Goal: Complete application form

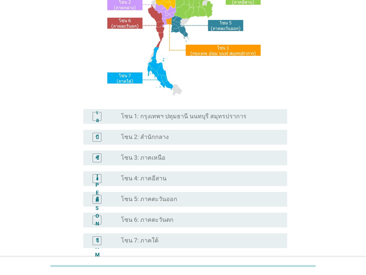
scroll to position [111, 0]
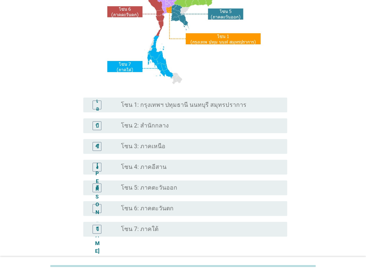
click at [178, 106] on font "โซน 1: กรุงเทพฯ ปทุมธานี นนทบุรี สมุทรปราการ" at bounding box center [183, 104] width 125 height 7
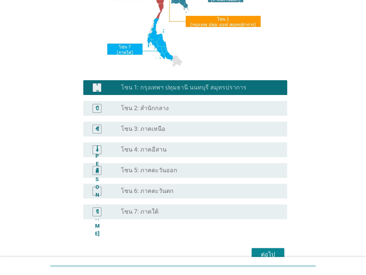
scroll to position [168, 0]
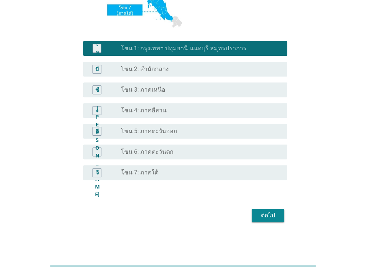
click at [278, 214] on button "ต่อไป" at bounding box center [268, 215] width 33 height 13
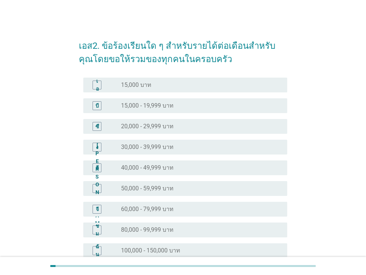
scroll to position [0, 0]
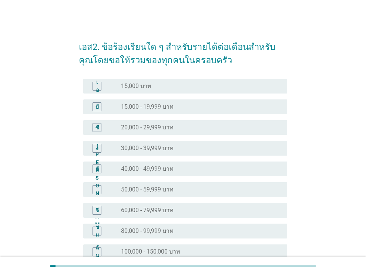
click at [138, 110] on font "15,000 - 19,999 บาท" at bounding box center [147, 106] width 53 height 7
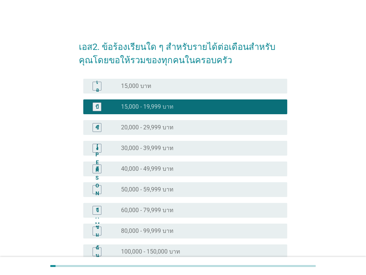
click at [154, 128] on font "20,000 - 29,999 บาท" at bounding box center [147, 127] width 53 height 7
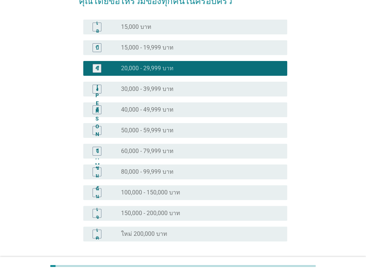
scroll to position [121, 0]
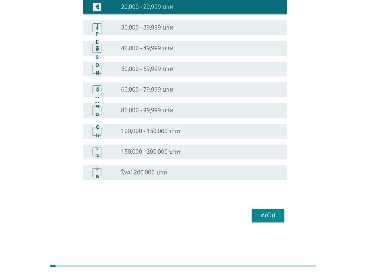
click at [266, 212] on font "ต่อไป" at bounding box center [268, 215] width 14 height 7
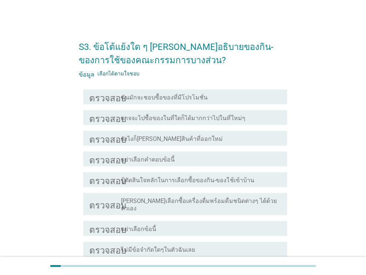
click at [211, 99] on div "โครงร่างกล่องกาเครื่องหมายว่าง ฉันมักจะชอบซื้อของที่มีโปรโมชั่น" at bounding box center [201, 96] width 160 height 9
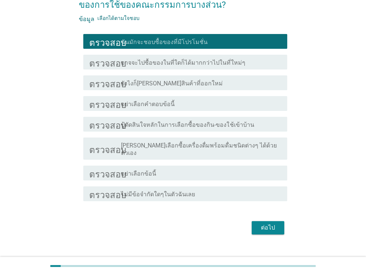
scroll to position [60, 0]
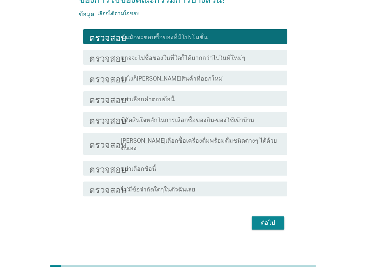
click at [256, 224] on div "ต่อไป" at bounding box center [183, 223] width 208 height 18
click at [256, 221] on button "ต่อไป" at bounding box center [268, 222] width 33 height 13
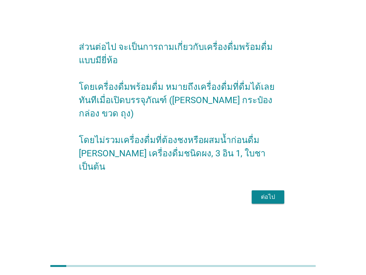
scroll to position [0, 0]
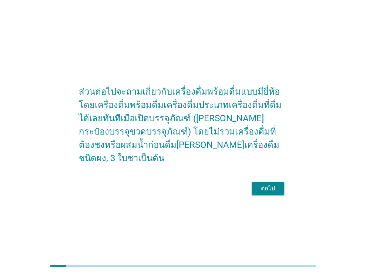
click at [275, 189] on div "ต่อไป" at bounding box center [267, 188] width 21 height 9
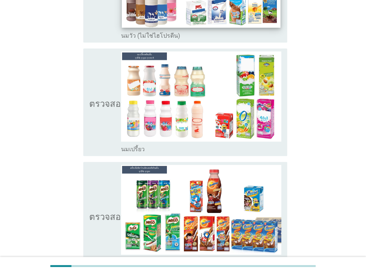
scroll to position [296, 0]
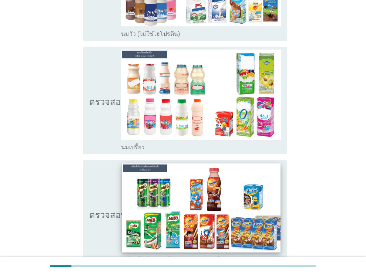
click at [162, 186] on img at bounding box center [201, 207] width 158 height 89
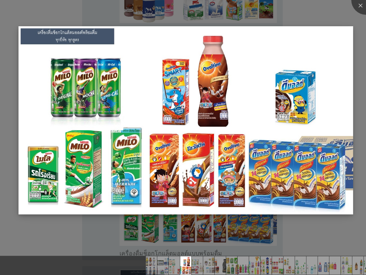
click at [186, 71] on img at bounding box center [185, 120] width 334 height 188
click at [203, 82] on img at bounding box center [185, 120] width 334 height 188
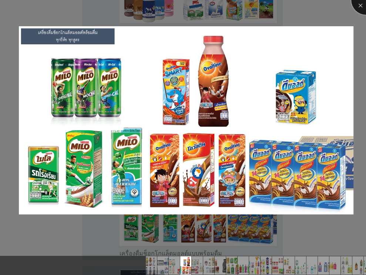
click at [364, 1] on div at bounding box center [366, 0] width 30 height 30
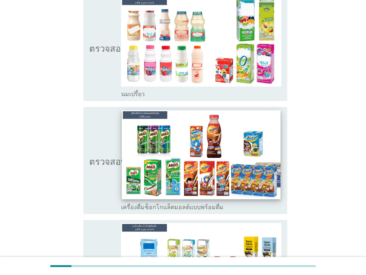
scroll to position [370, 0]
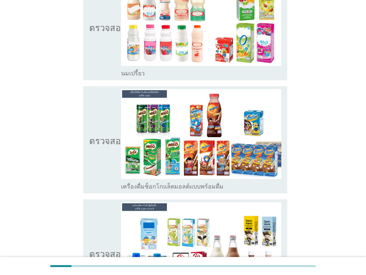
click at [105, 142] on icon "ตรวจสอบ" at bounding box center [107, 139] width 37 height 101
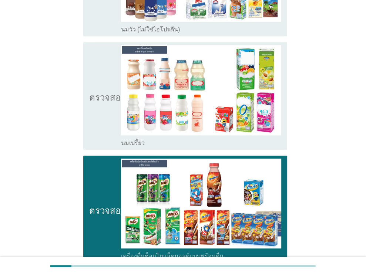
scroll to position [296, 0]
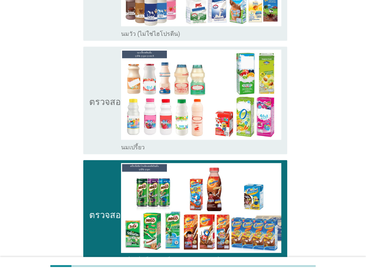
click at [99, 122] on icon "ตรวจสอบ" at bounding box center [107, 100] width 37 height 101
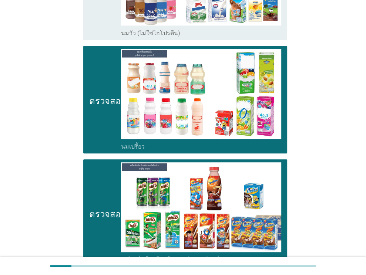
scroll to position [481, 0]
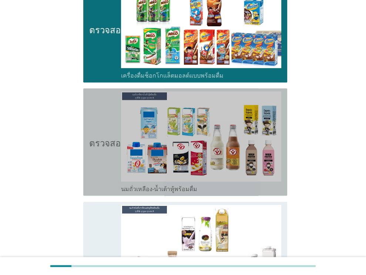
click at [101, 135] on icon "ตรวจสอบ" at bounding box center [107, 141] width 37 height 101
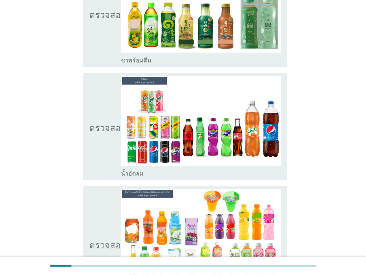
scroll to position [962, 0]
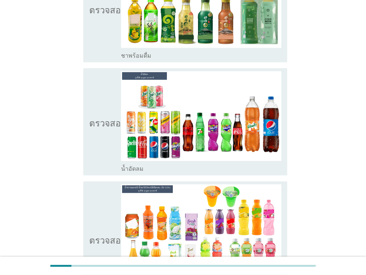
click at [98, 134] on icon "ตรวจสอบ" at bounding box center [107, 121] width 37 height 101
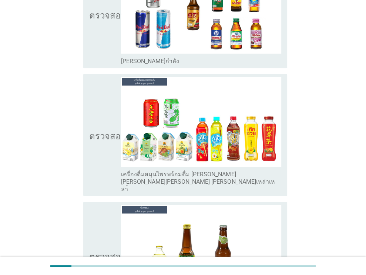
scroll to position [2256, 0]
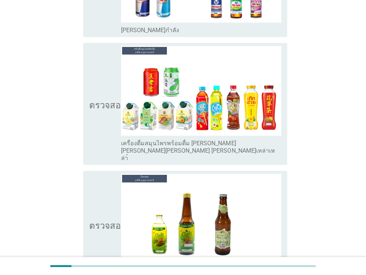
click at [90, 105] on icon "ตรวจสอบ" at bounding box center [107, 104] width 37 height 116
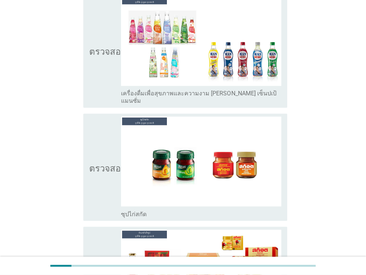
scroll to position [2637, 0]
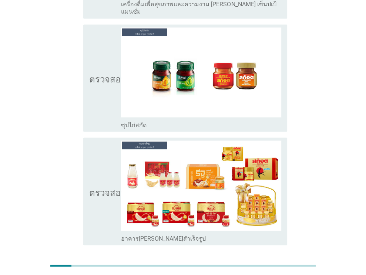
click at [260, 267] on div "ต่อไป" at bounding box center [267, 271] width 21 height 9
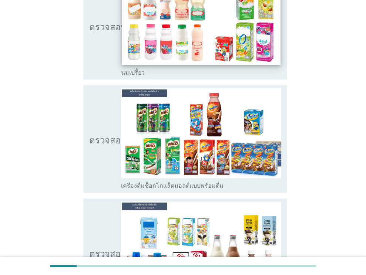
scroll to position [111, 0]
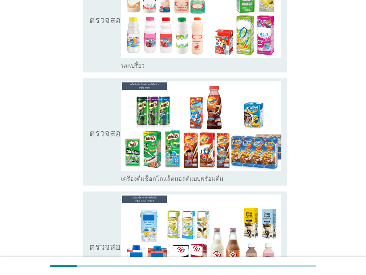
click at [98, 109] on icon "ตรวจสอบ" at bounding box center [107, 131] width 37 height 101
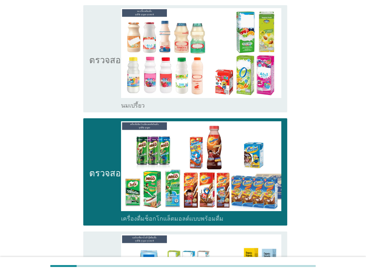
scroll to position [0, 0]
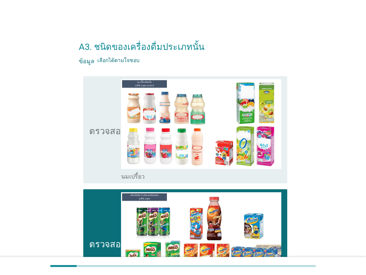
click at [98, 109] on icon "ตรวจสอบ" at bounding box center [107, 129] width 37 height 101
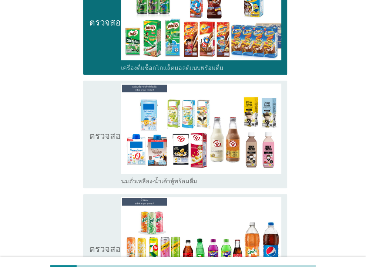
click at [104, 149] on icon "ตรวจสอบ" at bounding box center [107, 134] width 37 height 101
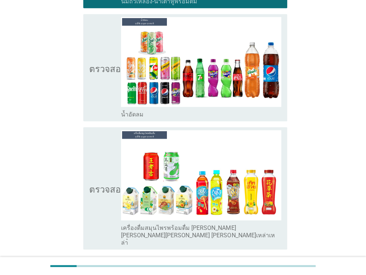
scroll to position [407, 0]
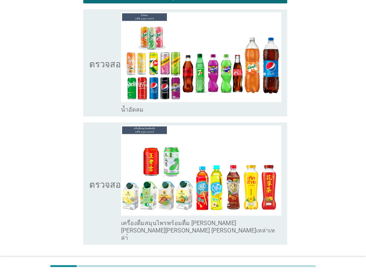
click at [95, 85] on icon "ตรวจสอบ" at bounding box center [107, 62] width 37 height 101
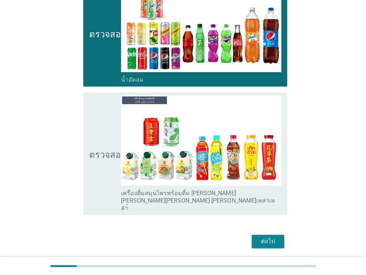
scroll to position [447, 0]
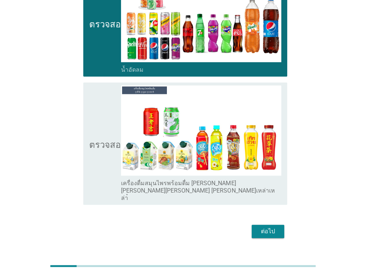
click at [90, 125] on icon "ตรวจสอบ" at bounding box center [107, 143] width 37 height 116
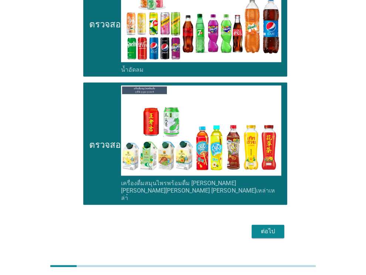
click at [262, 227] on font "ต่อไป" at bounding box center [268, 231] width 14 height 9
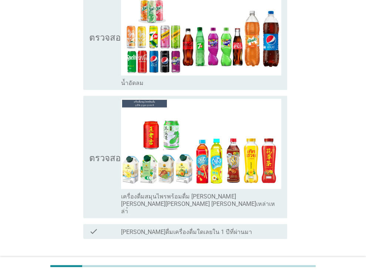
scroll to position [0, 0]
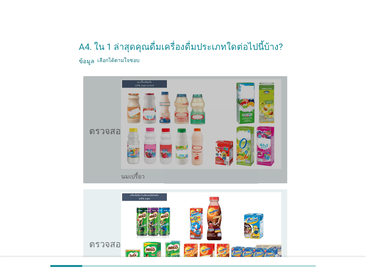
click at [106, 138] on icon "ตรวจสอบ" at bounding box center [107, 129] width 37 height 101
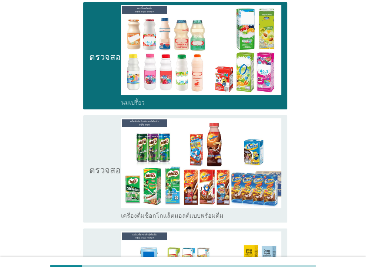
click at [104, 125] on icon "ตรวจสอบ" at bounding box center [107, 168] width 37 height 101
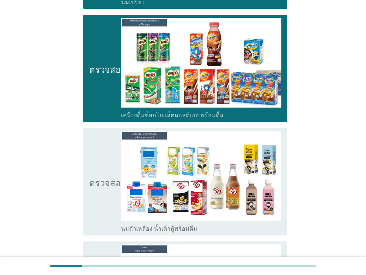
scroll to position [259, 0]
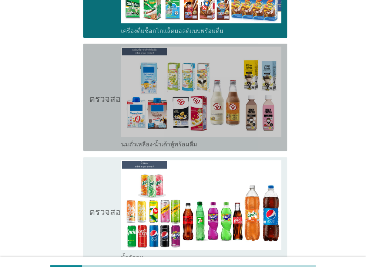
click at [97, 99] on font "ตรวจสอบ" at bounding box center [107, 97] width 37 height 9
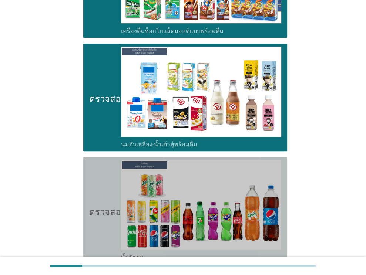
click at [117, 199] on icon "ตรวจสอบ" at bounding box center [107, 210] width 37 height 101
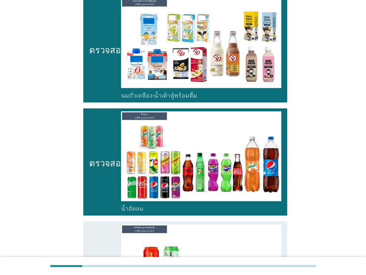
scroll to position [468, 0]
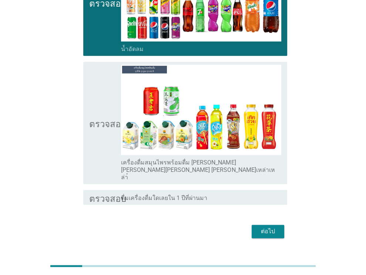
click at [91, 118] on font "ตรวจสอบ" at bounding box center [107, 122] width 37 height 9
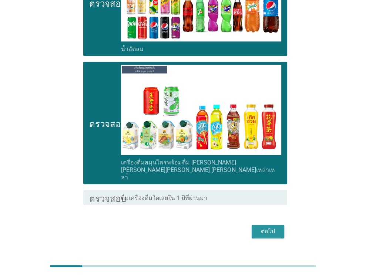
drag, startPoint x: 266, startPoint y: 217, endPoint x: 259, endPoint y: 211, distance: 9.0
click at [266, 228] on font "ต่อไป" at bounding box center [268, 231] width 14 height 7
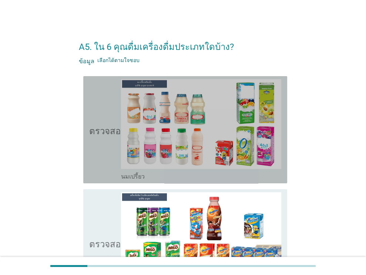
click at [104, 100] on icon "ตรวจสอบ" at bounding box center [107, 129] width 37 height 101
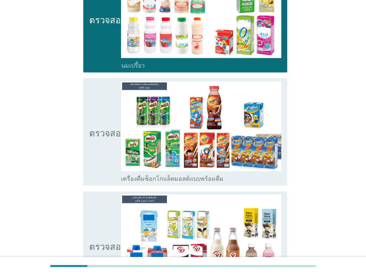
click at [104, 100] on icon "ตรวจสอบ" at bounding box center [107, 131] width 37 height 101
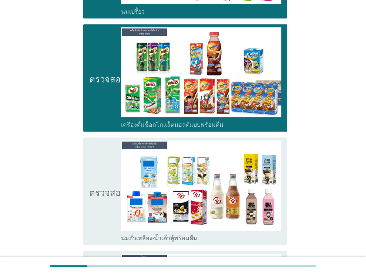
scroll to position [296, 0]
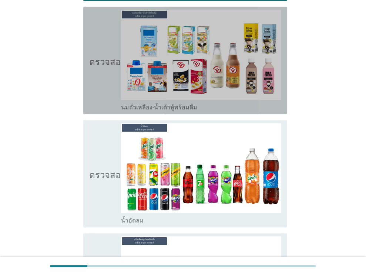
click at [111, 59] on font "ตรวจสอบ" at bounding box center [107, 60] width 37 height 9
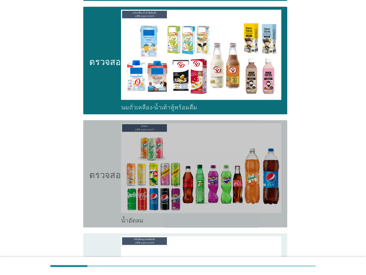
click at [87, 218] on div "ตรวจสอบ โครงร่างกล่องกาเครื่องหมายว่าง น้ำอัดลม" at bounding box center [185, 173] width 204 height 107
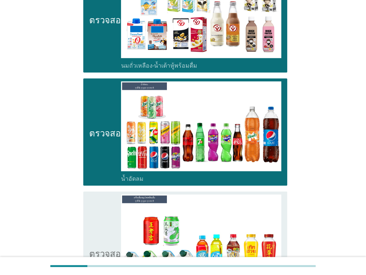
scroll to position [444, 0]
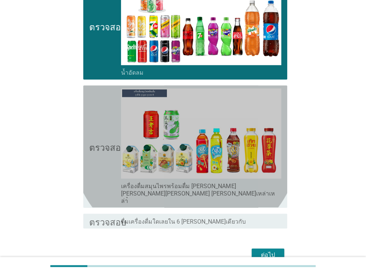
click at [115, 129] on icon "ตรวจสอบ" at bounding box center [107, 146] width 37 height 116
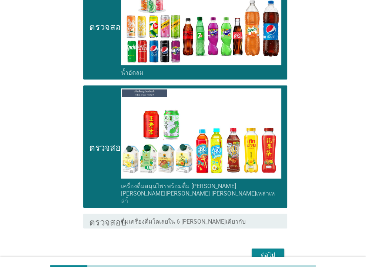
click at [260, 251] on div "ต่อไป" at bounding box center [267, 255] width 21 height 9
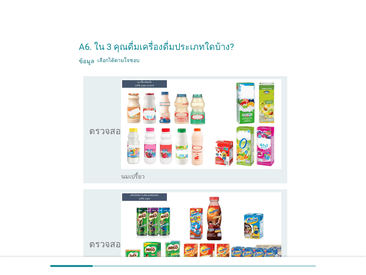
click at [106, 105] on icon "ตรวจสอบ" at bounding box center [107, 129] width 37 height 101
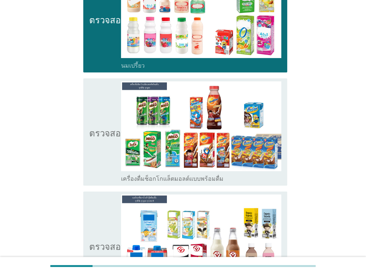
click at [90, 131] on font "ตรวจสอบ" at bounding box center [107, 132] width 37 height 9
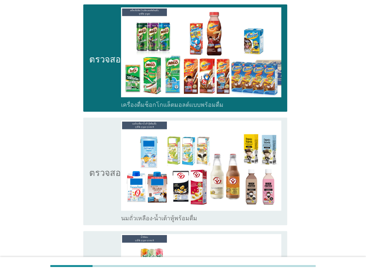
click at [98, 167] on font "ตรวจสอบ" at bounding box center [107, 171] width 37 height 9
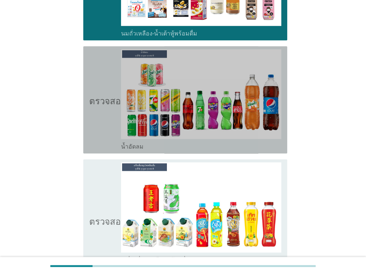
click at [105, 101] on font "ตรวจสอบ" at bounding box center [107, 99] width 37 height 9
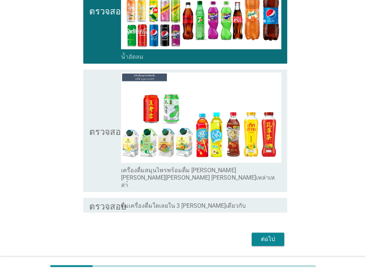
scroll to position [468, 0]
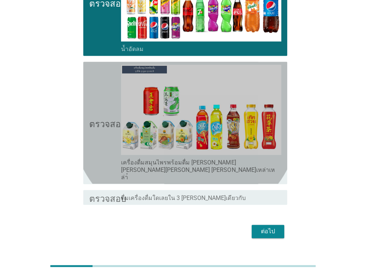
click at [113, 118] on font "ตรวจสอบ" at bounding box center [107, 122] width 37 height 9
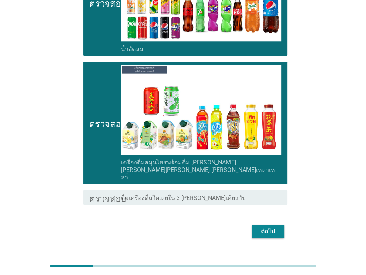
click at [265, 228] on font "ต่อไป" at bounding box center [268, 231] width 14 height 7
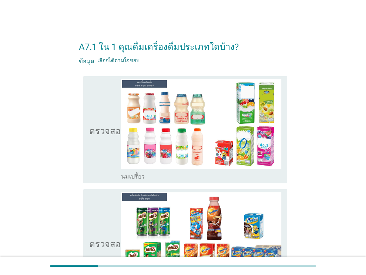
click at [102, 127] on font "ตรวจสอบ" at bounding box center [107, 129] width 37 height 9
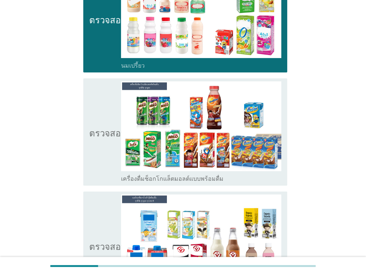
click at [98, 127] on icon "ตรวจสอบ" at bounding box center [107, 131] width 37 height 101
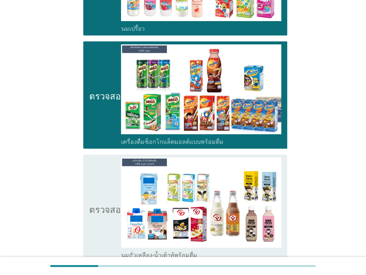
click at [117, 165] on icon "ตรวจสอบ" at bounding box center [107, 208] width 37 height 101
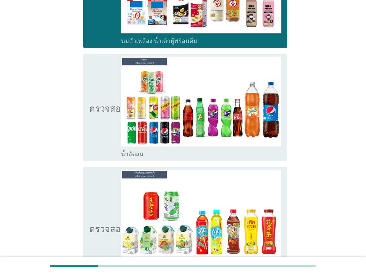
scroll to position [370, 0]
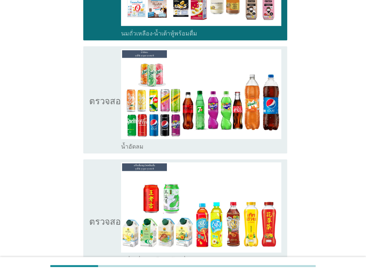
click at [99, 112] on icon "ตรวจสอบ" at bounding box center [107, 99] width 37 height 101
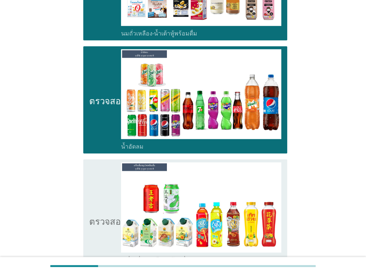
click at [107, 216] on font "ตรวจสอบ" at bounding box center [107, 220] width 37 height 9
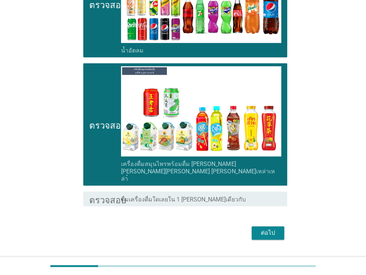
scroll to position [468, 0]
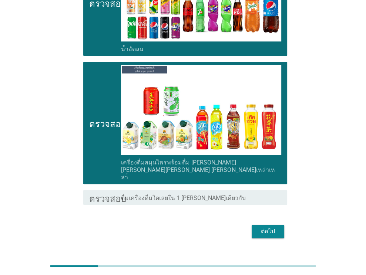
click at [266, 228] on font "ต่อไป" at bounding box center [268, 231] width 14 height 7
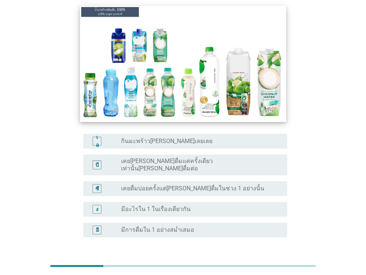
scroll to position [74, 0]
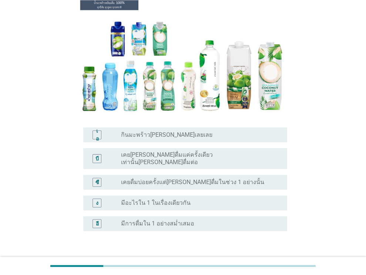
click at [163, 138] on font "กินมะพร้าว[PERSON_NAME]เลยเลย" at bounding box center [166, 134] width 91 height 7
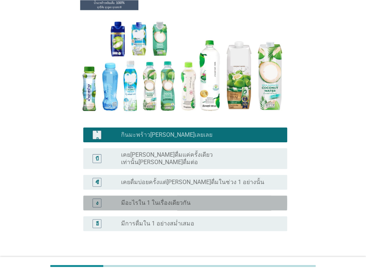
click at [168, 202] on div "ง ปุ่มวิทยุ[PERSON_NAME]เลือก มีอะไรใน 1 ในเรื่องเดียวกัน" at bounding box center [185, 203] width 204 height 15
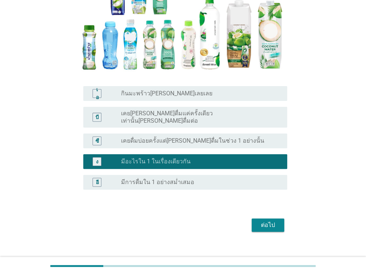
scroll to position [119, 0]
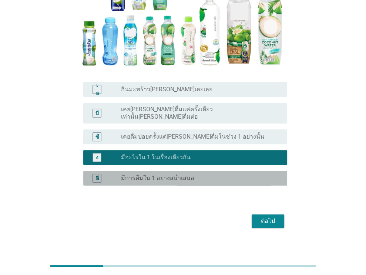
click at [179, 179] on div "อี ปุ่มวิทยุ[PERSON_NAME]เลือก มีการดื่มใน 1 อย่างสม่ำเสมอ" at bounding box center [185, 178] width 204 height 15
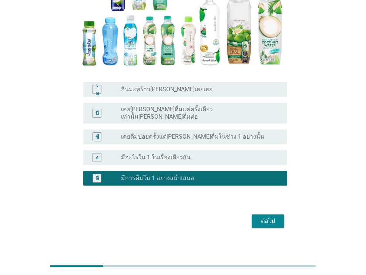
click at [265, 218] on font "ต่อไป" at bounding box center [268, 220] width 14 height 7
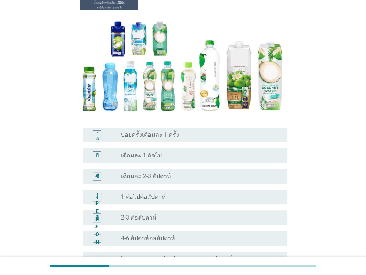
scroll to position [74, 0]
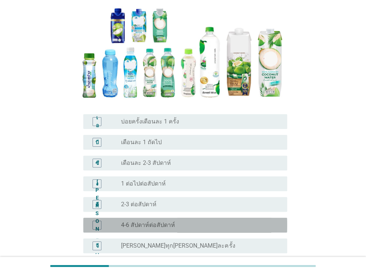
click at [178, 225] on div "ปุ่มวิทยุ[PERSON_NAME]เลือก 4-6 สัปดาห์ต่อสัปดาห์" at bounding box center [198, 225] width 154 height 7
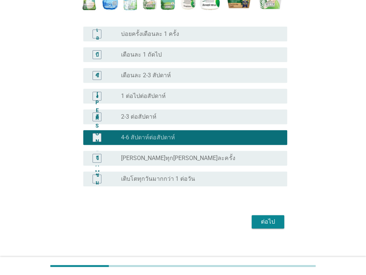
scroll to position [168, 0]
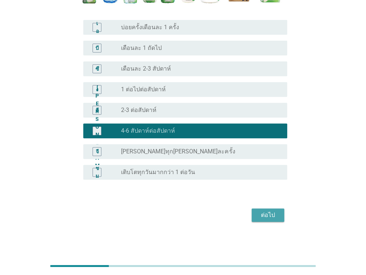
click at [278, 210] on button "ต่อไป" at bounding box center [268, 215] width 33 height 13
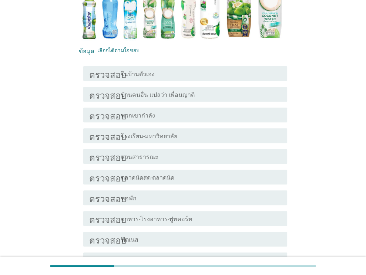
scroll to position [148, 0]
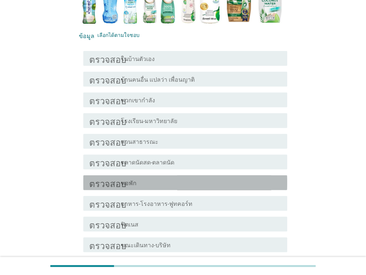
click at [158, 184] on div "โครงร่างกล่องกาเครื่องหมายว่าง หอพัก" at bounding box center [201, 182] width 160 height 9
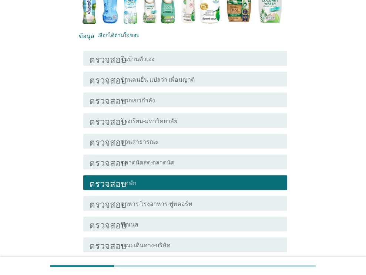
click at [157, 185] on div "โครงร่างกล่องกาเครื่องหมายว่าง หอพัก" at bounding box center [201, 182] width 160 height 9
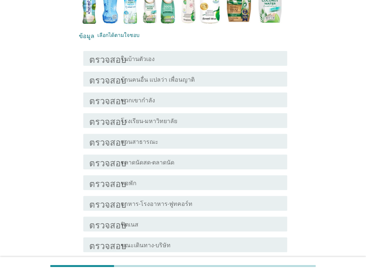
click at [162, 66] on div "ตรวจสอบ โครงร่างกล่องกาเครื่องหมายว่าง ในบ้านตัวเอง" at bounding box center [183, 58] width 208 height 21
click at [170, 57] on div "โครงร่างกล่องกาเครื่องหมายว่าง ในบ้านตัวเอง" at bounding box center [201, 58] width 160 height 9
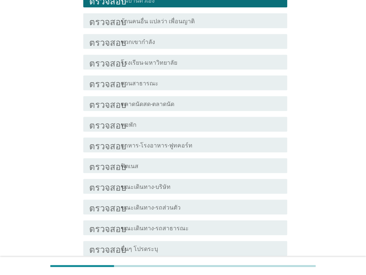
scroll to position [222, 0]
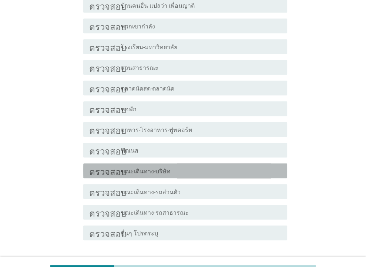
click at [172, 176] on div "ตรวจสอบ โครงร่างกล่องกาเครื่องหมายว่าง ขณะเดินทาง-บริษัท" at bounding box center [185, 170] width 204 height 15
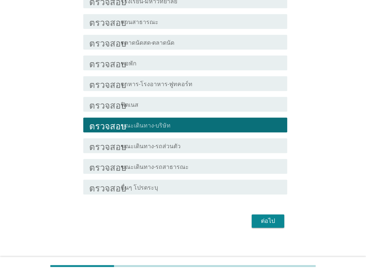
scroll to position [274, 0]
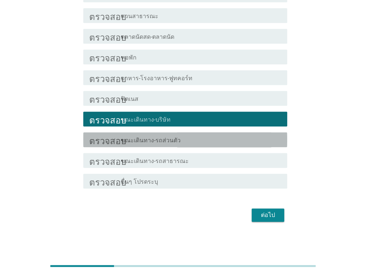
click at [200, 139] on div "โครงร่างกล่องกาเครื่องหมายว่าง ขณะเดินทาง-รถส่วนตัว" at bounding box center [201, 139] width 160 height 9
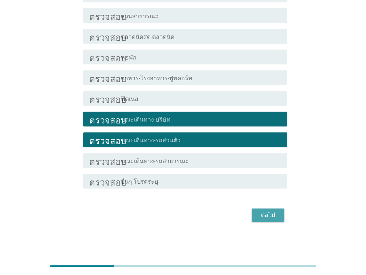
click at [276, 221] on button "ต่อไป" at bounding box center [268, 215] width 33 height 13
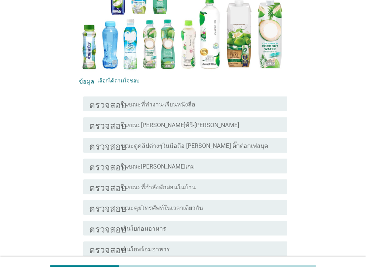
scroll to position [148, 0]
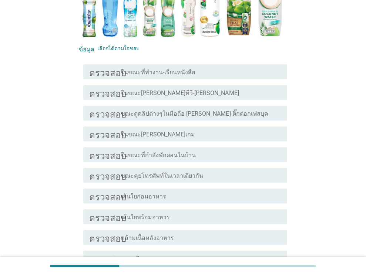
click at [186, 69] on font "ในขณะที่ทำงาน-เรียนหนังสือ" at bounding box center [158, 72] width 74 height 7
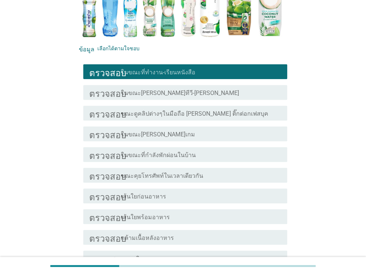
click at [195, 110] on font "ขณะดูคลิปต่างๆในมือถือ [PERSON_NAME] ติ๊กต่อกเฟสบุค" at bounding box center [194, 113] width 147 height 7
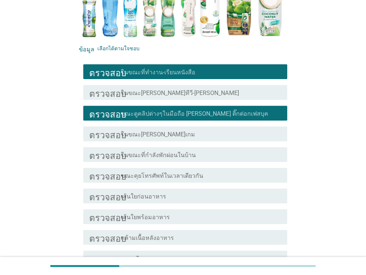
click at [192, 126] on div "ตรวจสอบ โครงร่างกล่องกาเครื่องหมายว่าง ในขณะ[PERSON_NAME]เกม" at bounding box center [185, 133] width 204 height 15
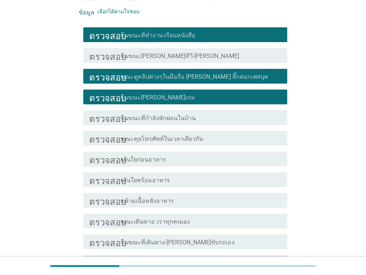
click at [192, 113] on div "โครงร่างกล่องกาเครื่องหมายว่าง ในขณะที่กำลังพักผ่อนในบ้าน" at bounding box center [201, 117] width 160 height 9
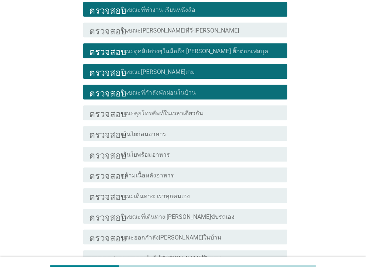
scroll to position [323, 0]
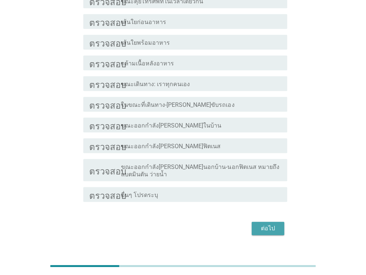
click at [269, 225] on font "ต่อไป" at bounding box center [268, 228] width 14 height 7
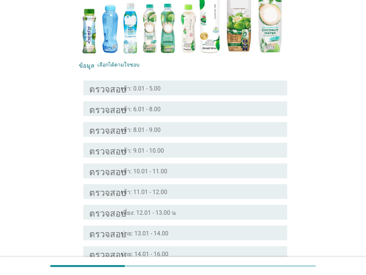
scroll to position [148, 0]
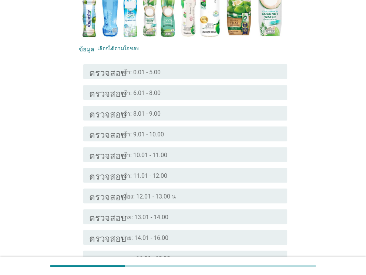
click at [165, 193] on font "เที่ยง: 12.01 - 13.00 น" at bounding box center [148, 196] width 55 height 7
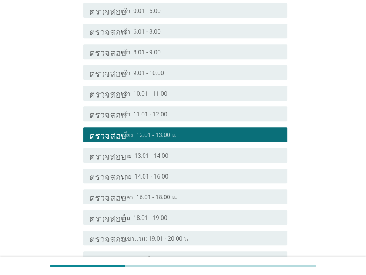
scroll to position [222, 0]
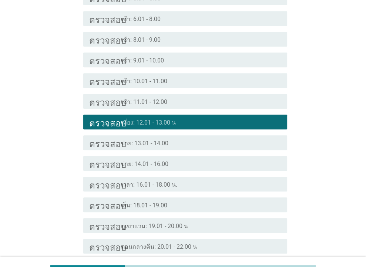
click at [159, 202] on font "เย็น: 18.01 - 19.00" at bounding box center [144, 205] width 46 height 7
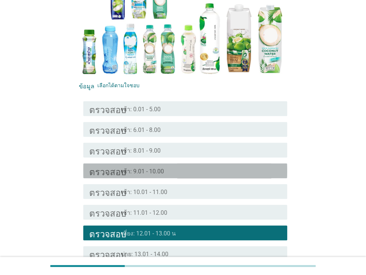
click at [148, 166] on div "โครงร่างกล่องกาเครื่องหมายว่าง เช้า: 9.01 - 10.00" at bounding box center [201, 170] width 160 height 9
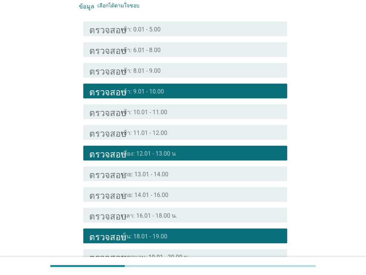
scroll to position [294, 0]
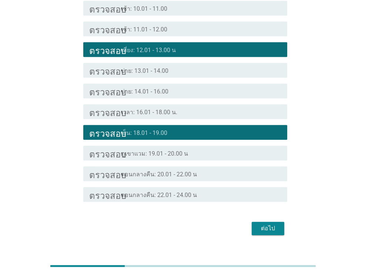
click at [271, 225] on font "ต่อไป" at bounding box center [268, 228] width 14 height 7
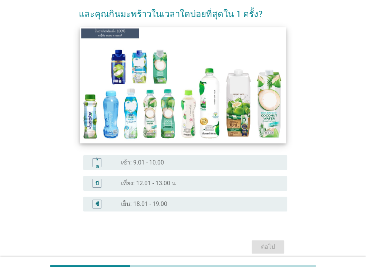
scroll to position [37, 0]
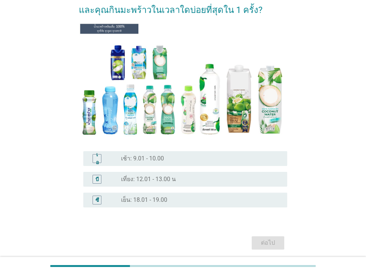
click at [160, 179] on font "เที่ยง: 12.01 - 13.00 น" at bounding box center [148, 179] width 55 height 7
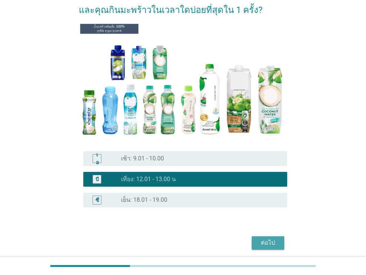
click at [265, 246] on font "ต่อไป" at bounding box center [268, 242] width 14 height 7
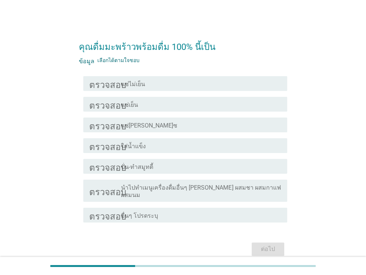
click at [185, 81] on div "โครงร่างกล่องกาเครื่องหมายว่าง แช่ไม่เย็น" at bounding box center [201, 83] width 160 height 9
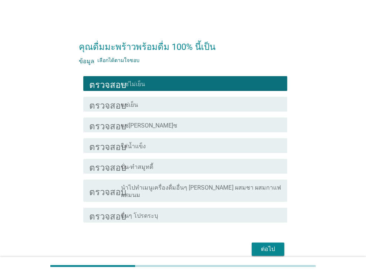
click at [268, 246] on font "ต่อไป" at bounding box center [268, 249] width 14 height 9
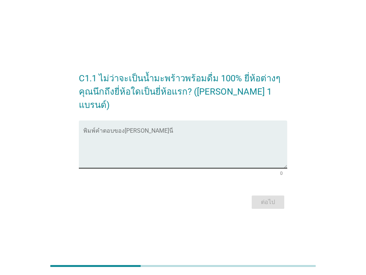
click at [128, 129] on textarea "พิมพ์คำตอบของคุณที่นี่" at bounding box center [185, 148] width 204 height 39
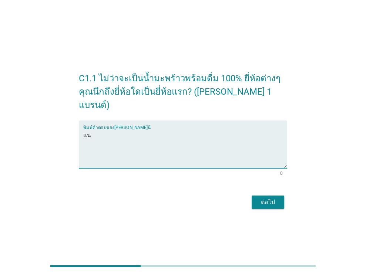
type textarea "แ"
type textarea "coco"
click at [260, 198] on div "ต่อไป" at bounding box center [267, 202] width 21 height 9
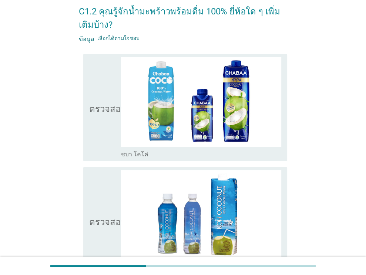
scroll to position [37, 0]
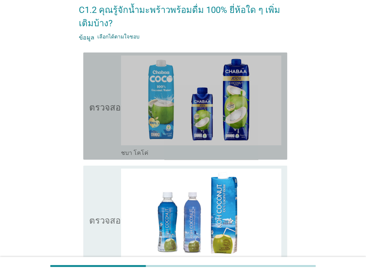
click at [114, 94] on icon "ตรวจสอบ" at bounding box center [107, 105] width 37 height 101
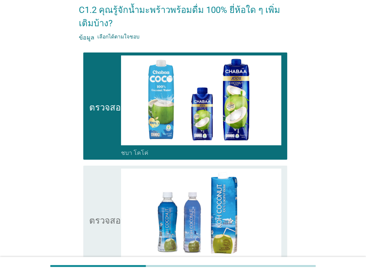
click at [114, 94] on icon "ตรวจสอบ" at bounding box center [107, 105] width 37 height 101
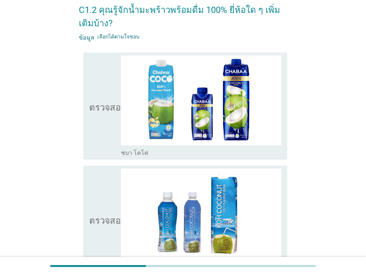
click at [114, 94] on icon "ตรวจสอบ" at bounding box center [107, 105] width 37 height 101
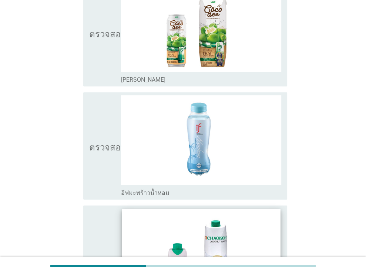
scroll to position [1612, 0]
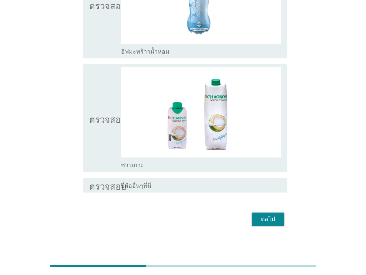
click at [273, 215] on div "ต่อไป" at bounding box center [267, 219] width 21 height 9
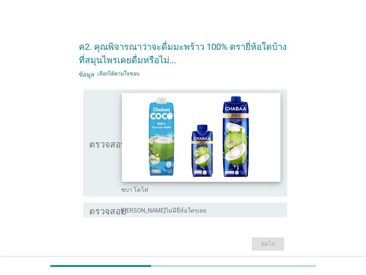
click at [212, 115] on img at bounding box center [201, 137] width 158 height 89
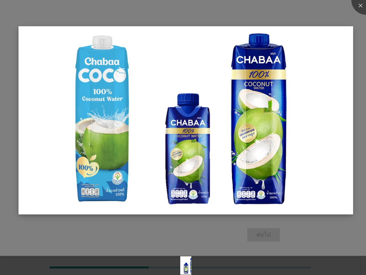
scroll to position [9, 0]
click at [360, 7] on div at bounding box center [366, 0] width 30 height 30
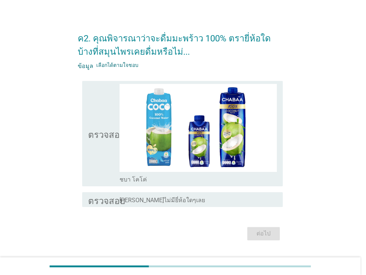
click at [112, 121] on icon "ตรวจสอบ" at bounding box center [106, 134] width 37 height 100
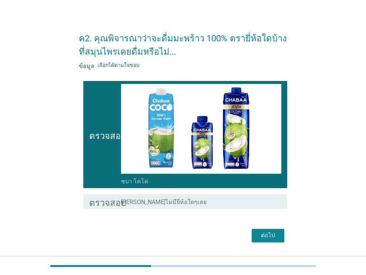
click at [259, 237] on div "ต่อไป" at bounding box center [267, 235] width 21 height 9
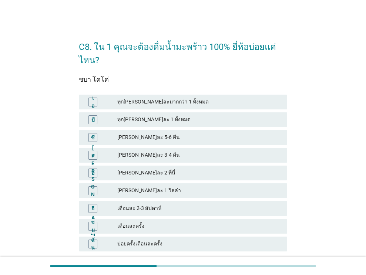
click at [185, 136] on font "[PERSON_NAME]ละ 5-6 คืน" at bounding box center [199, 138] width 164 height 8
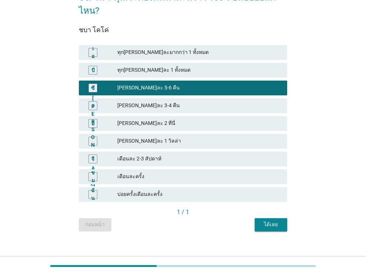
scroll to position [56, 0]
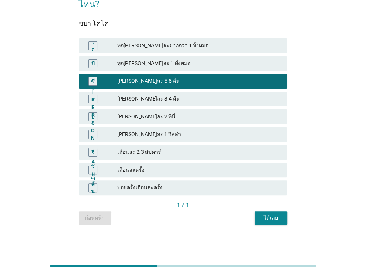
click at [179, 95] on div "[PERSON_NAME]ละ 3-4 คืน" at bounding box center [199, 99] width 164 height 9
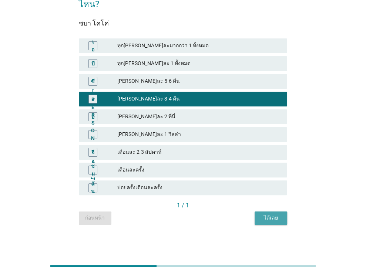
click at [268, 217] on font "ได้เลย" at bounding box center [271, 218] width 14 height 6
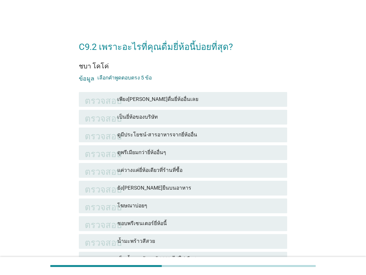
click at [191, 133] on font "ดูมีประโยชน์-สารอาหารจากยี่ห้ออื่น" at bounding box center [199, 135] width 164 height 8
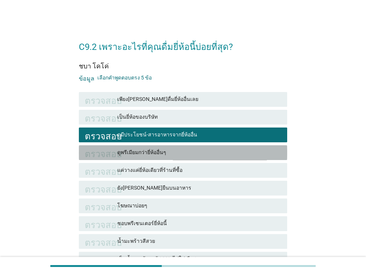
click at [180, 151] on font "ดูพรีเมียมกว่ายี่ห้ออื่นๆ" at bounding box center [199, 153] width 164 height 8
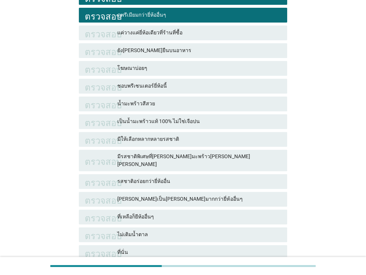
scroll to position [148, 0]
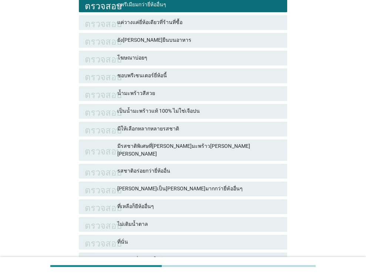
click at [196, 109] on font "เป็นน้ำมะพร้าวแท้ 100% ไม่ใช่เจือปน" at bounding box center [199, 111] width 164 height 8
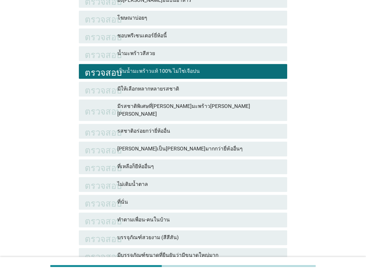
scroll to position [296, 0]
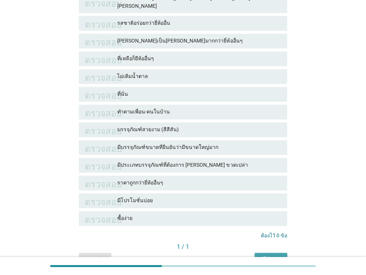
click at [280, 253] on button "ได้เลย" at bounding box center [270, 259] width 33 height 13
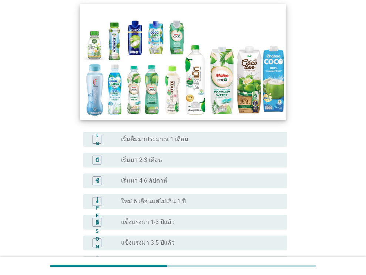
scroll to position [74, 0]
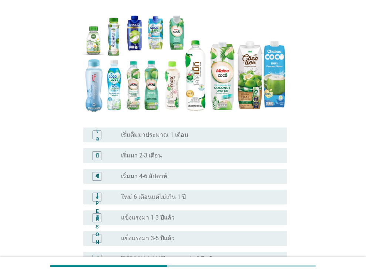
click at [187, 215] on div "ปุ่มวิทยุ[PERSON_NAME]เลือก แข็งแรงมา 1-3 ปีแล้ว" at bounding box center [198, 217] width 154 height 7
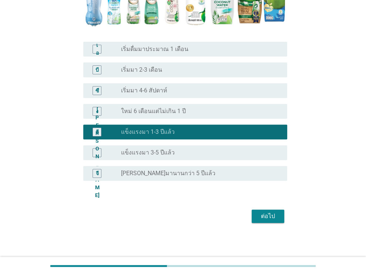
scroll to position [161, 0]
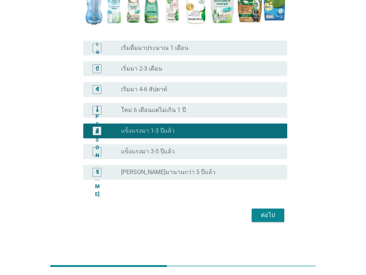
click at [259, 218] on div "ต่อไป" at bounding box center [267, 215] width 21 height 9
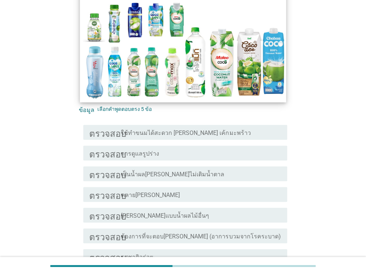
scroll to position [111, 0]
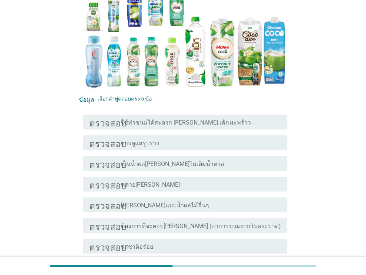
click at [170, 120] on font "ใช้ทำขนมได้สะดวก [PERSON_NAME] เค้กมะพร้าว" at bounding box center [185, 122] width 129 height 7
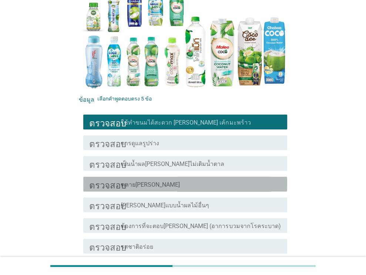
click at [159, 184] on div "โครงร่างกล่องกาเครื่องหมายว่าง คลาย[PERSON_NAME]" at bounding box center [201, 184] width 160 height 9
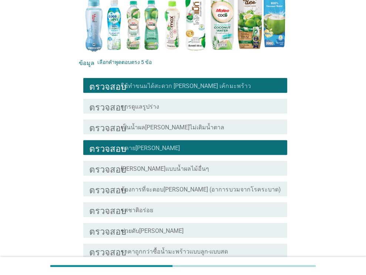
scroll to position [296, 0]
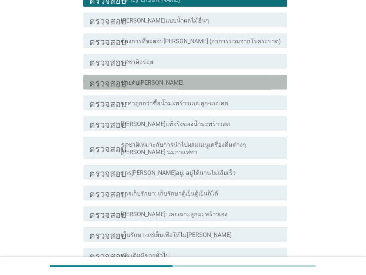
click at [187, 82] on div "โครงร่างกล่องกาเครื่องหมายว่าง ช่วยดับ[PERSON_NAME]" at bounding box center [201, 82] width 160 height 9
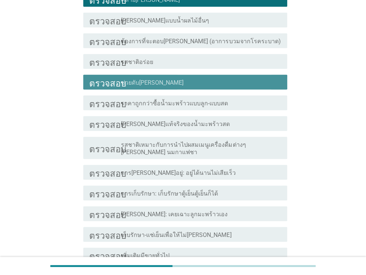
click at [190, 84] on div "โครงร่างกล่องกาเครื่องหมายว่าง ช่วยดับ[PERSON_NAME]" at bounding box center [201, 82] width 160 height 9
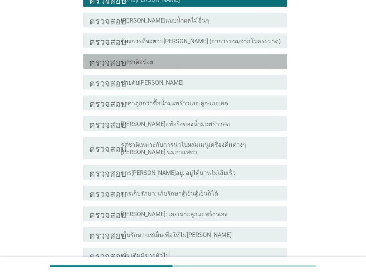
click at [191, 65] on div "โครงร่างกล่องกาเครื่องหมายว่าง รสชาติอร่อย" at bounding box center [201, 61] width 160 height 9
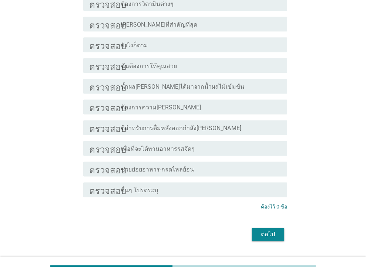
scroll to position [601, 0]
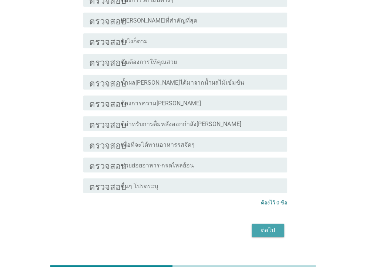
click at [279, 224] on button "ต่อไป" at bounding box center [268, 230] width 33 height 13
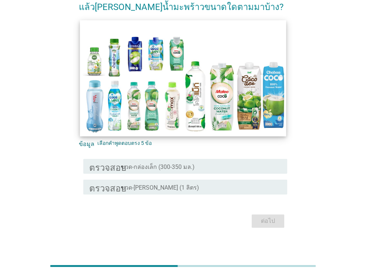
scroll to position [46, 0]
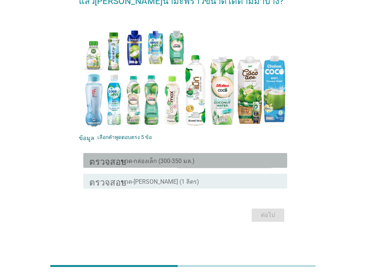
click at [179, 162] on font "ขวด-กล่องเล็ก (300-350 มล.)" at bounding box center [158, 161] width 74 height 7
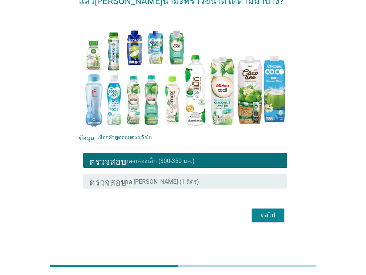
click at [268, 214] on font "ต่อไป" at bounding box center [268, 215] width 14 height 7
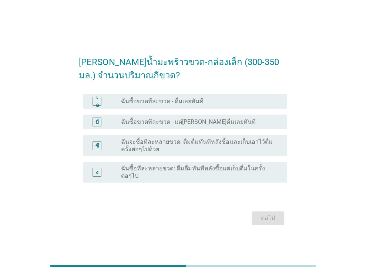
click at [166, 105] on font "ฉันซื้อขวดทีละขวด - ดื่มเลยทันที" at bounding box center [162, 101] width 82 height 7
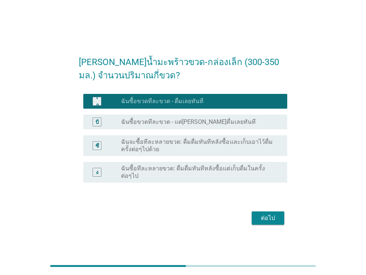
click at [273, 217] on font "ต่อไป" at bounding box center [268, 218] width 14 height 7
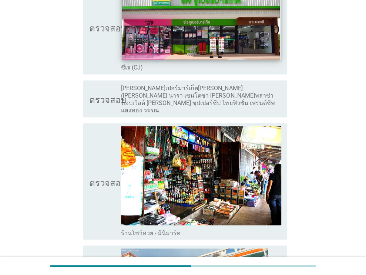
scroll to position [777, 0]
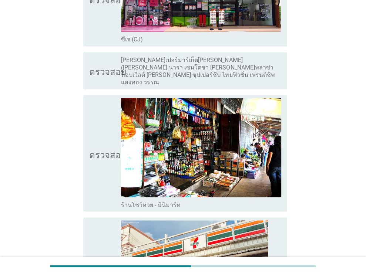
click at [186, 38] on div "โครงร่างกล่องกาเครื่องหมายว่าง ซีเจ (CJ)" at bounding box center [201, 38] width 160 height 9
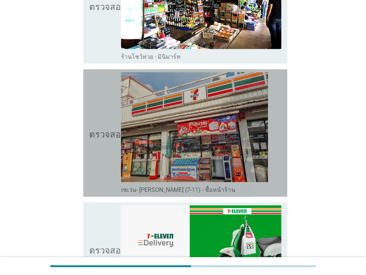
click at [202, 77] on img at bounding box center [194, 127] width 147 height 110
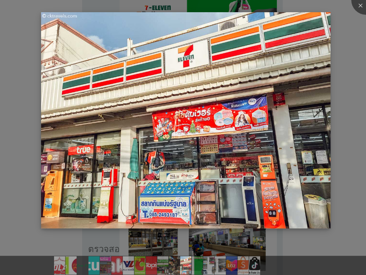
scroll to position [1147, 0]
click at [360, 6] on div at bounding box center [366, 0] width 30 height 30
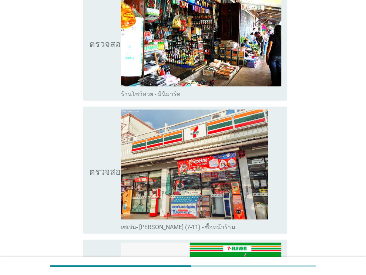
click at [92, 122] on icon "ตรวจสอบ" at bounding box center [107, 170] width 37 height 122
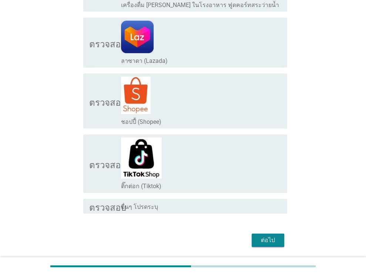
scroll to position [1449, 0]
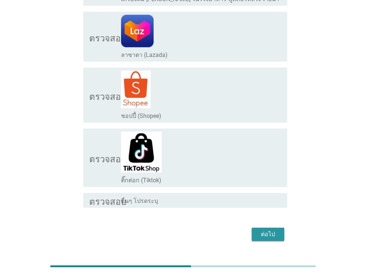
click at [269, 230] on font "ต่อไป" at bounding box center [268, 234] width 14 height 9
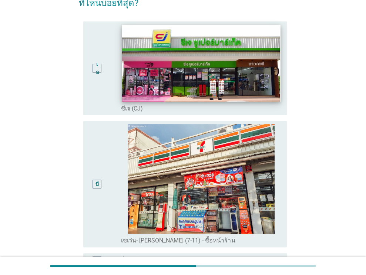
scroll to position [74, 0]
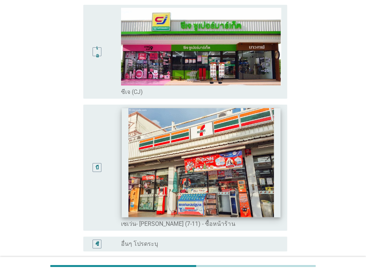
click at [155, 138] on img at bounding box center [201, 162] width 158 height 109
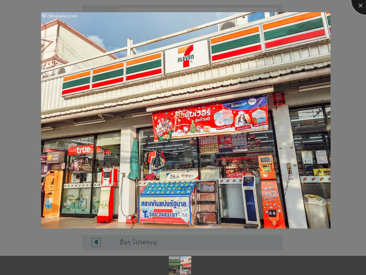
click at [362, 7] on div at bounding box center [366, 0] width 30 height 30
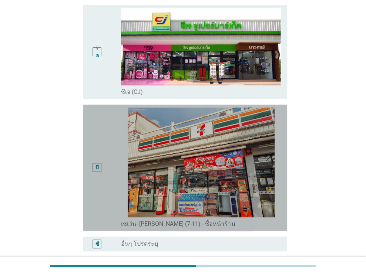
click at [107, 147] on div "บี" at bounding box center [105, 168] width 32 height 121
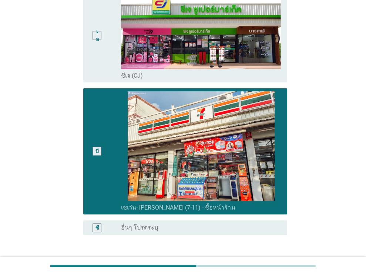
scroll to position [132, 0]
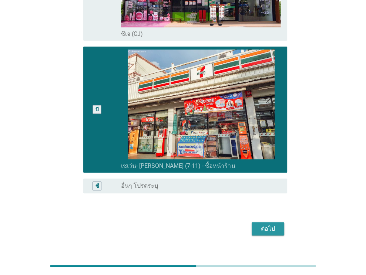
click at [266, 225] on font "ต่อไป" at bounding box center [268, 228] width 14 height 7
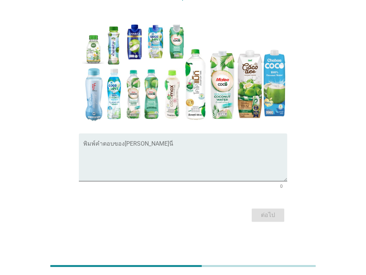
scroll to position [0, 0]
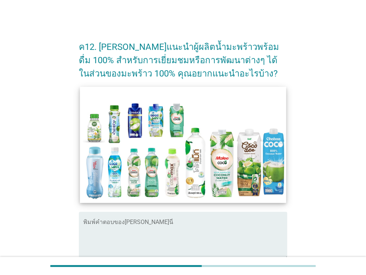
click at [207, 113] on img at bounding box center [183, 145] width 206 height 116
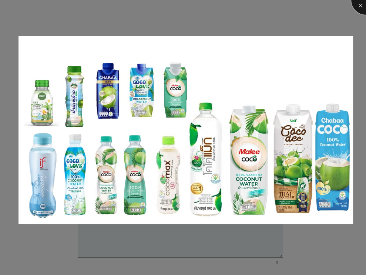
click at [362, 7] on div at bounding box center [366, 0] width 30 height 30
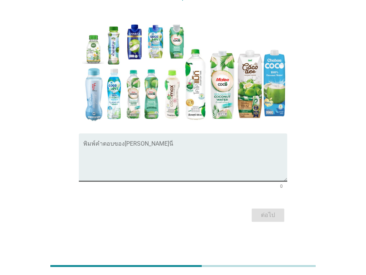
click at [122, 168] on textarea "พิมพ์คำตอบของคุณที่นี่" at bounding box center [185, 161] width 204 height 39
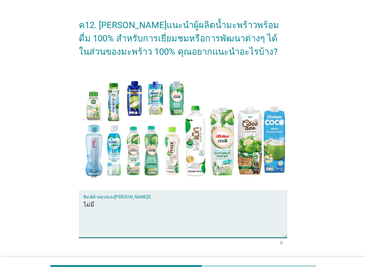
scroll to position [78, 0]
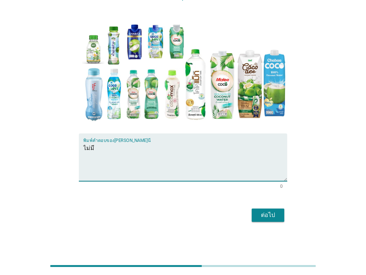
type textarea "ไม่มี"
click at [269, 220] on button "ต่อไป" at bounding box center [268, 215] width 33 height 13
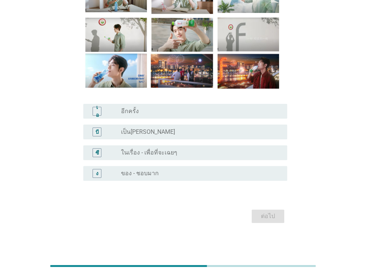
scroll to position [85, 0]
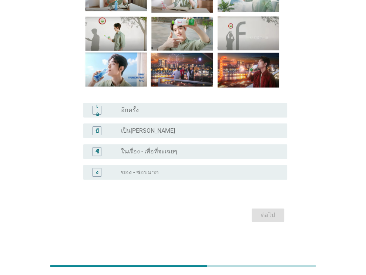
click at [149, 127] on div "ปุ่มวิทยุ[PERSON_NAME]เลือก เป็น[PERSON_NAME]" at bounding box center [198, 130] width 154 height 7
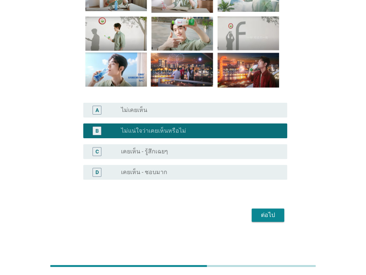
click at [300, 130] on div "คุณเคยเห็นโฆษณานี้[PERSON_NAME]หรือไม่? A radio_button_unchecked ไม่เคยเห็น B r…" at bounding box center [183, 86] width 330 height 289
click at [261, 210] on button "ต่อไป" at bounding box center [268, 215] width 33 height 13
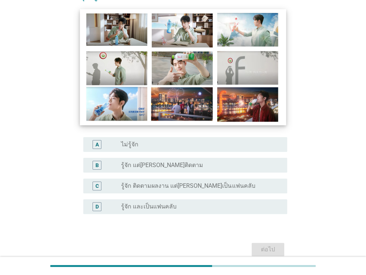
scroll to position [74, 0]
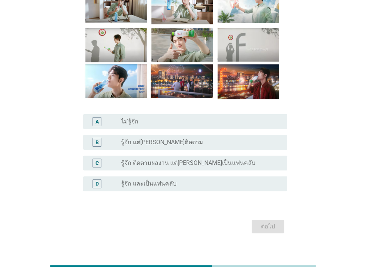
click at [195, 146] on div "radio_button_unchecked รู้จัก แต่[PERSON_NAME]ติดตาม" at bounding box center [198, 142] width 154 height 7
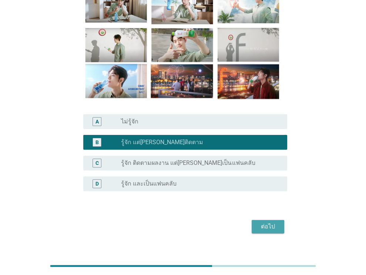
click at [268, 225] on div "ต่อไป" at bounding box center [267, 226] width 21 height 9
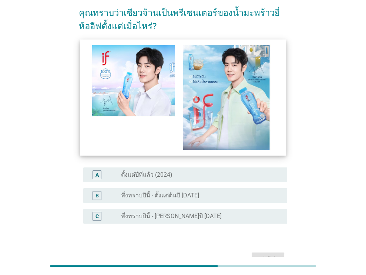
scroll to position [37, 0]
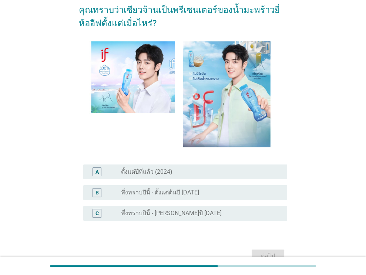
click at [186, 193] on label "พึ่งทราบปีนี้ - ตั้งแต่ต้นปี [DATE]" at bounding box center [160, 192] width 78 height 7
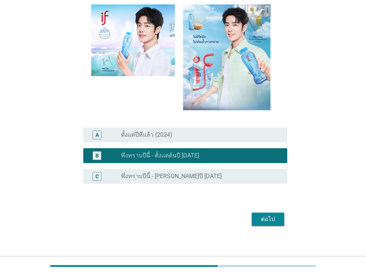
scroll to position [78, 0]
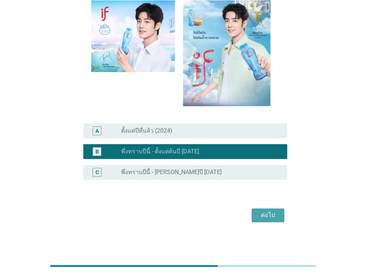
click at [268, 214] on div "ต่อไป" at bounding box center [267, 215] width 21 height 9
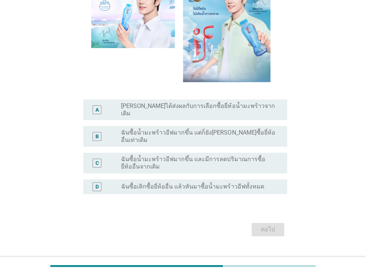
scroll to position [105, 0]
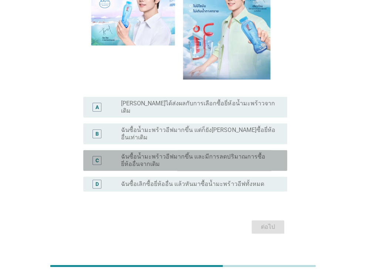
click at [182, 153] on label "ฉันซื้อน้ำมะพร้าวอีฟมากขึ้น และมีการลดปริมาณการซื้อยี่ห้ออื่นจากเดิม" at bounding box center [198, 160] width 154 height 15
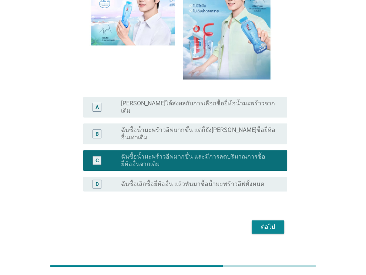
click at [268, 223] on div "ต่อไป" at bounding box center [267, 227] width 21 height 9
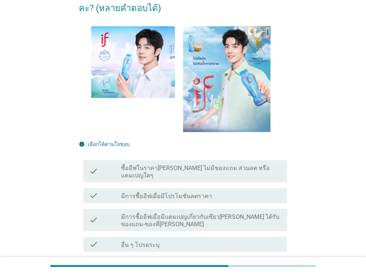
scroll to position [111, 0]
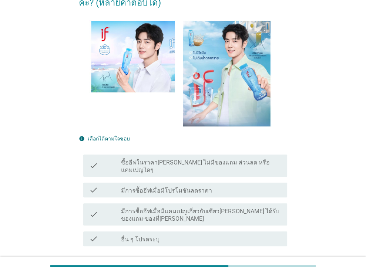
click at [198, 159] on label "ซื้ออีฟในราคา[PERSON_NAME] ไม่มีของแถม ส่วนลด หรือแคมเปญใดๆ" at bounding box center [201, 166] width 160 height 15
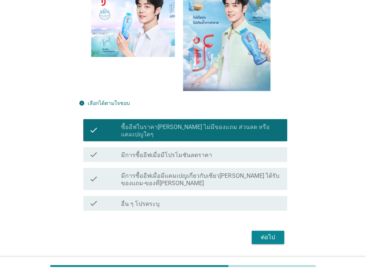
scroll to position [148, 0]
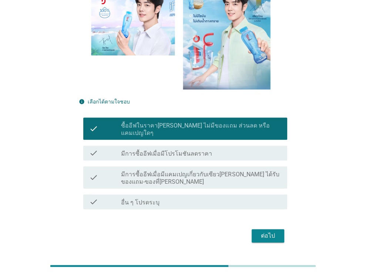
click at [273, 227] on div "ต่อไป" at bounding box center [183, 236] width 208 height 18
click at [274, 232] on div "ต่อไป" at bounding box center [267, 236] width 21 height 9
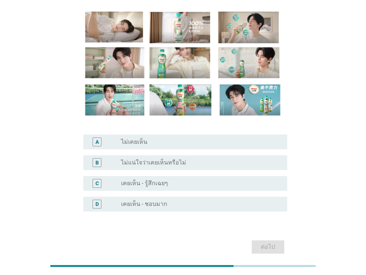
scroll to position [74, 0]
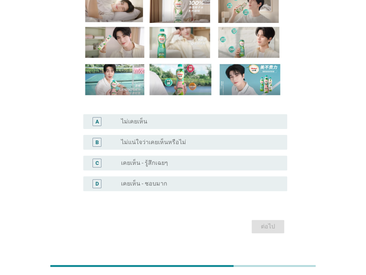
click at [204, 147] on div "B radio_button_unchecked ไม่แน่ใจว่าเคยเห็นหรือไม่" at bounding box center [185, 142] width 204 height 15
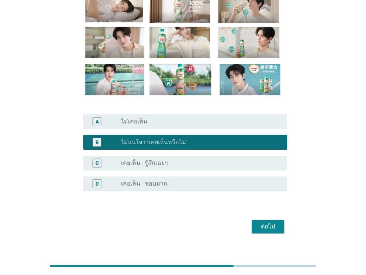
click at [281, 225] on button "ต่อไป" at bounding box center [268, 226] width 33 height 13
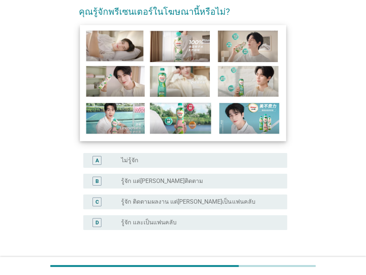
scroll to position [37, 0]
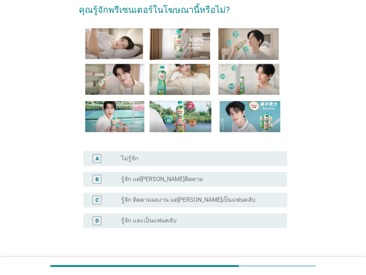
click at [165, 179] on label "รู้จัก แต่[PERSON_NAME]ติดตาม" at bounding box center [162, 179] width 82 height 7
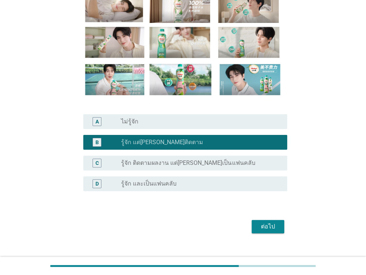
scroll to position [85, 0]
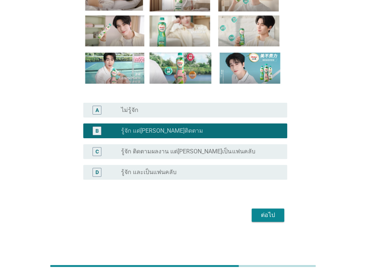
click at [269, 219] on div "ต่อไป" at bounding box center [267, 215] width 21 height 9
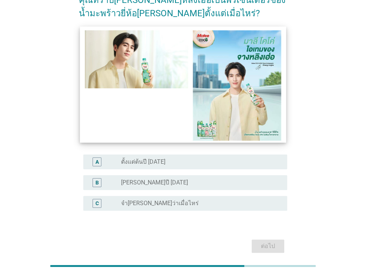
scroll to position [78, 0]
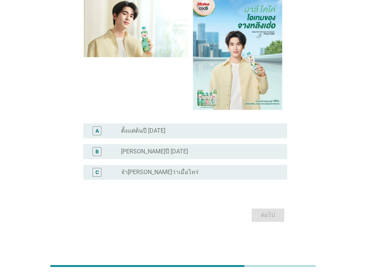
click at [191, 155] on div "radio_button_unchecked [PERSON_NAME]ปี [DATE]" at bounding box center [198, 151] width 154 height 7
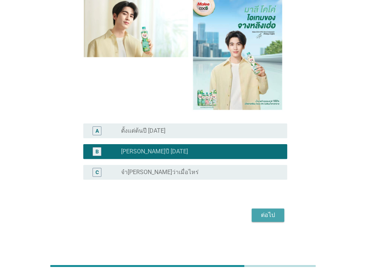
click at [271, 218] on div "ต่อไป" at bounding box center [267, 215] width 21 height 9
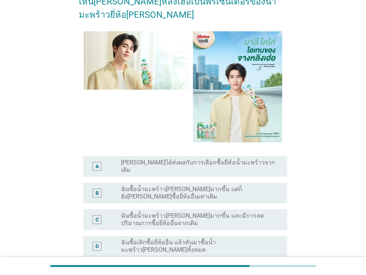
scroll to position [74, 0]
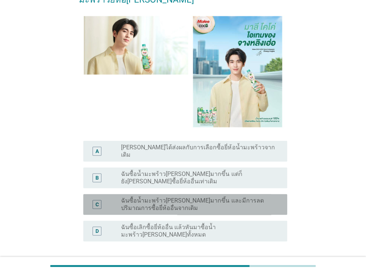
click at [226, 197] on label "ฉันซื้อน้ำมะพร้าว[PERSON_NAME]มากขึ้น และมีการลดปริมาณการซื้อยี่ห้ออื่นจากเดิม" at bounding box center [198, 204] width 154 height 15
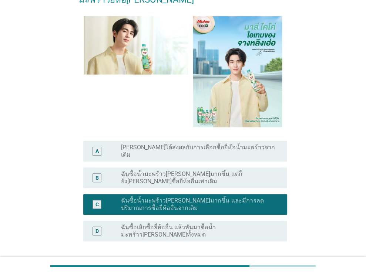
click at [270, 273] on div "ต่อไป" at bounding box center [267, 277] width 21 height 9
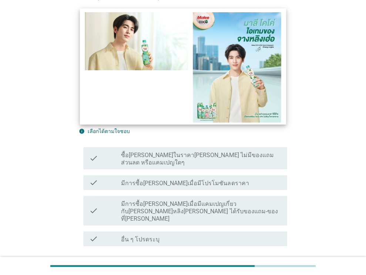
scroll to position [148, 0]
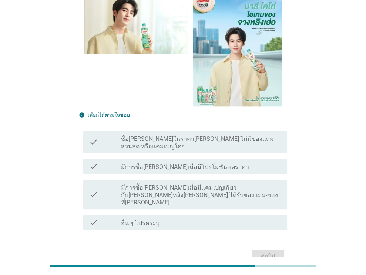
click at [196, 135] on label "ซื้อ[PERSON_NAME]ในราคา[PERSON_NAME] ไม่มีของแถม ส่วนลด หรือแคมเปญใดๆ" at bounding box center [201, 142] width 160 height 15
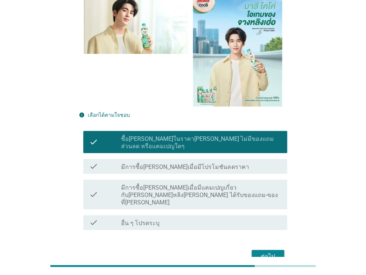
click at [280, 250] on button "ต่อไป" at bounding box center [268, 256] width 33 height 13
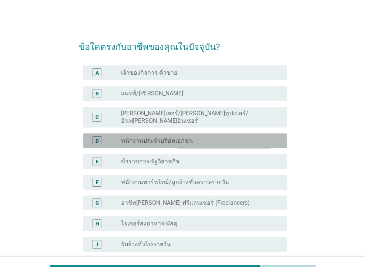
click at [200, 137] on div "radio_button_unchecked พนักงานประจำบริษัทเอกชน" at bounding box center [198, 140] width 154 height 7
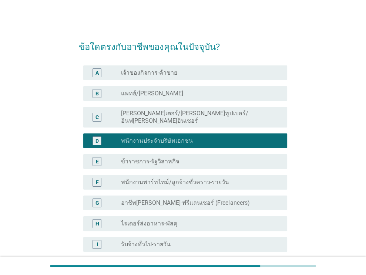
scroll to position [169, 0]
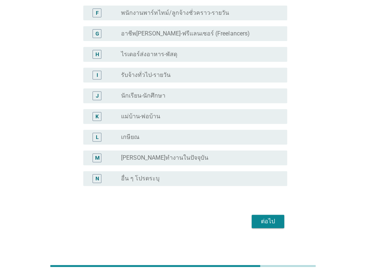
click at [262, 217] on div "ต่อไป" at bounding box center [267, 221] width 21 height 9
